Goal: Entertainment & Leisure: Consume media (video, audio)

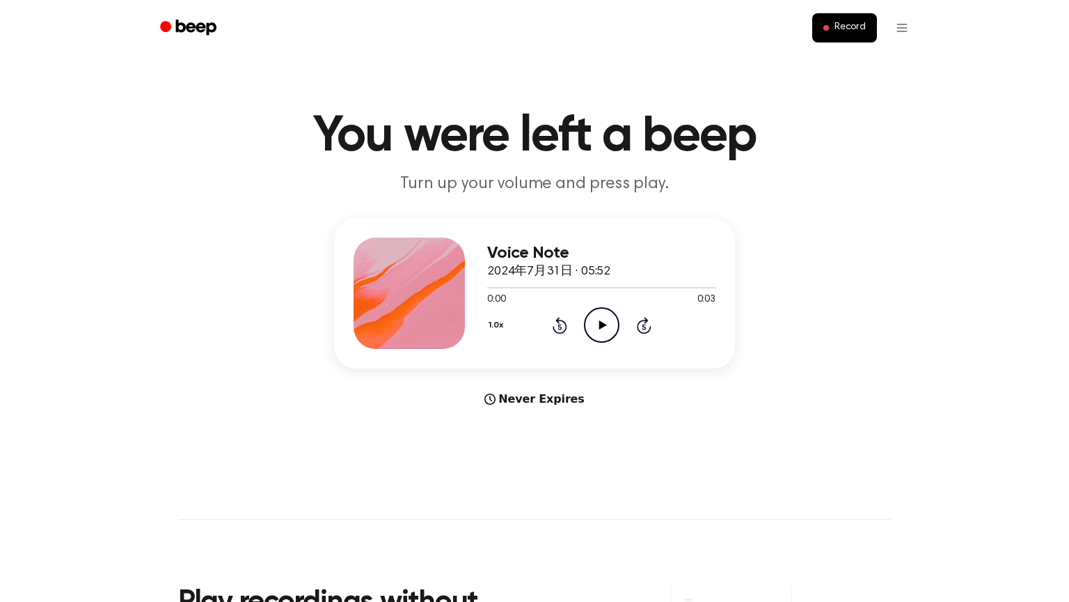
click at [304, 314] on div "Voice Note 2024年7月31日 · 05:52 0:00 0:03 Your browser does not support the [obje…" at bounding box center [535, 312] width 1036 height 189
click at [599, 324] on icon at bounding box center [603, 324] width 8 height 9
click at [597, 325] on icon "Play Audio" at bounding box center [602, 325] width 36 height 36
click at [599, 329] on icon at bounding box center [603, 324] width 8 height 9
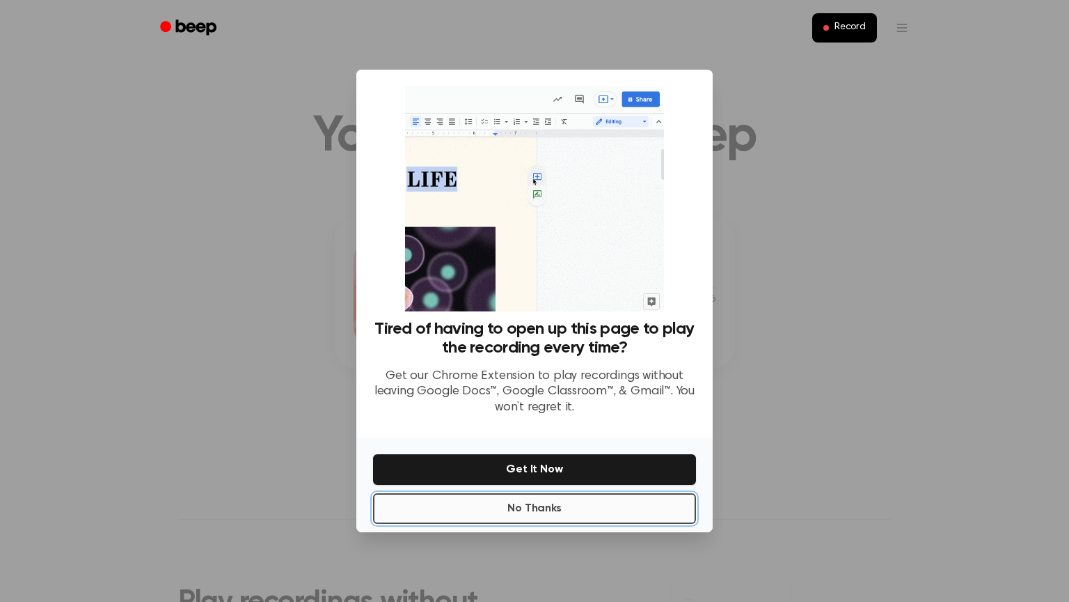
click at [524, 502] on button "No Thanks" at bounding box center [534, 508] width 323 height 31
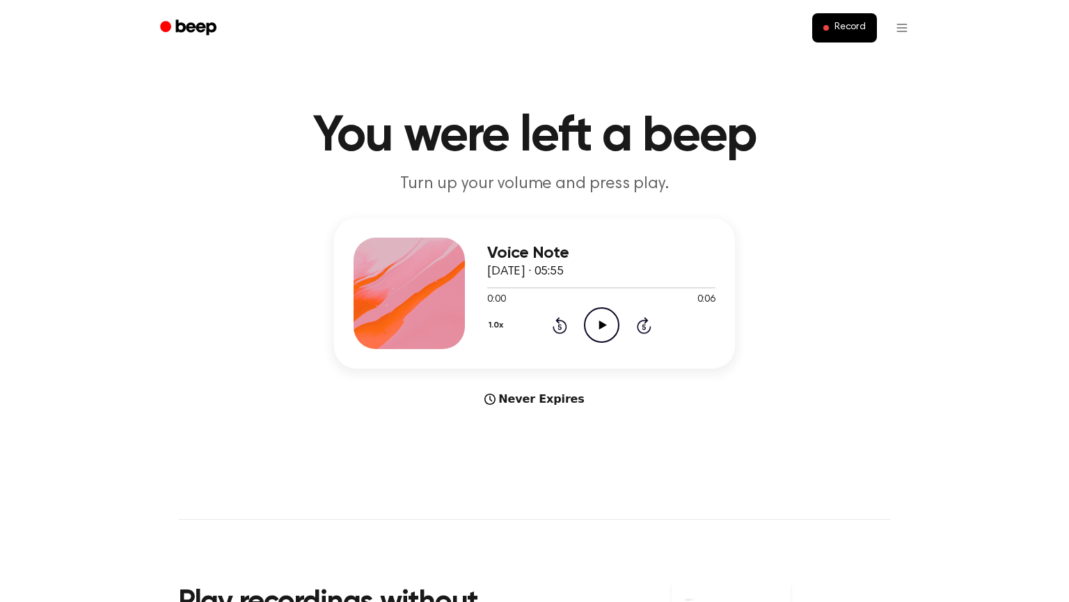
click at [609, 321] on icon "Play Audio" at bounding box center [602, 325] width 36 height 36
click at [602, 316] on icon "Play Audio" at bounding box center [602, 325] width 36 height 36
click at [599, 325] on icon at bounding box center [603, 324] width 8 height 9
click at [604, 321] on icon "Play Audio" at bounding box center [602, 325] width 36 height 36
